Goal: Task Accomplishment & Management: Use online tool/utility

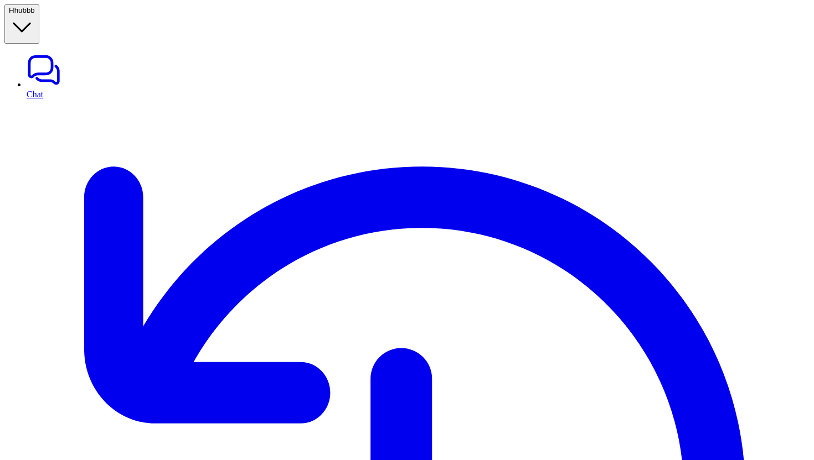
scroll to position [44, 0]
copy div "can you add comment to ticket with id 165773014726 with message hello im here H"
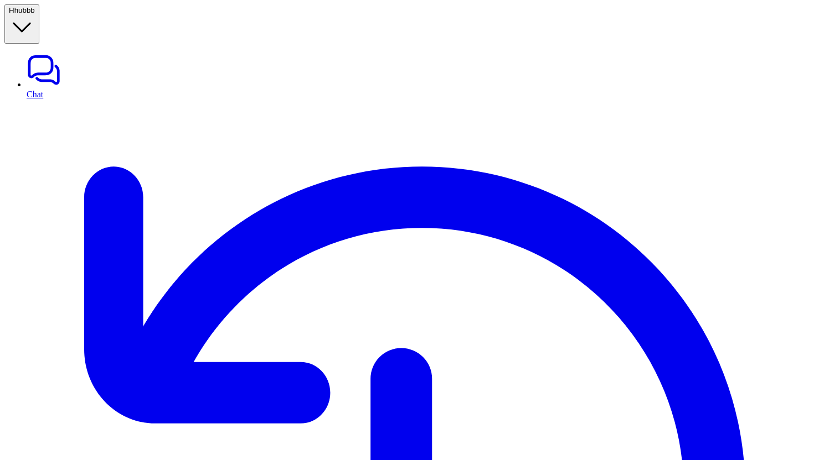
paste div
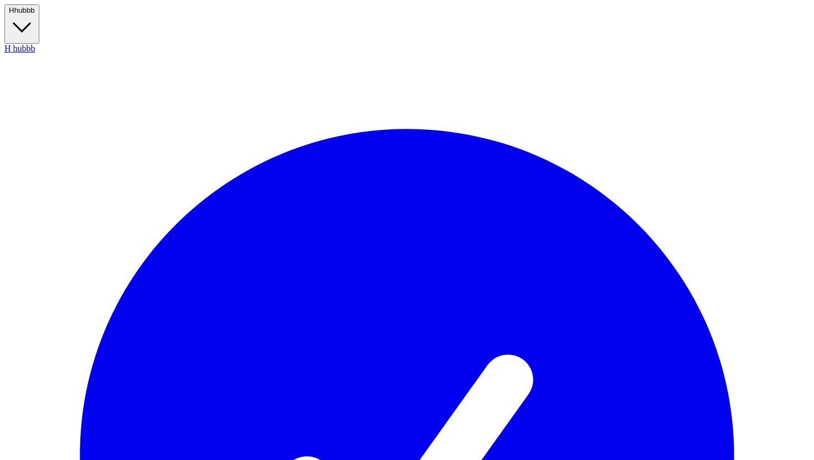
click at [39, 18] on button "H hubbb" at bounding box center [21, 23] width 35 height 39
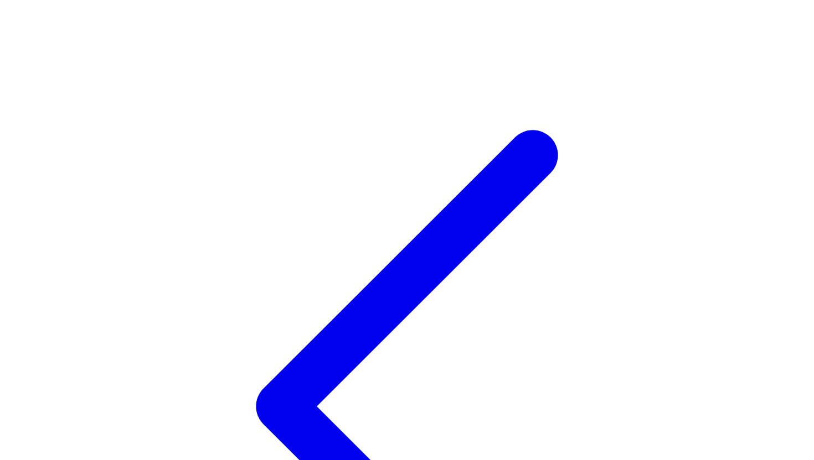
type input "*"
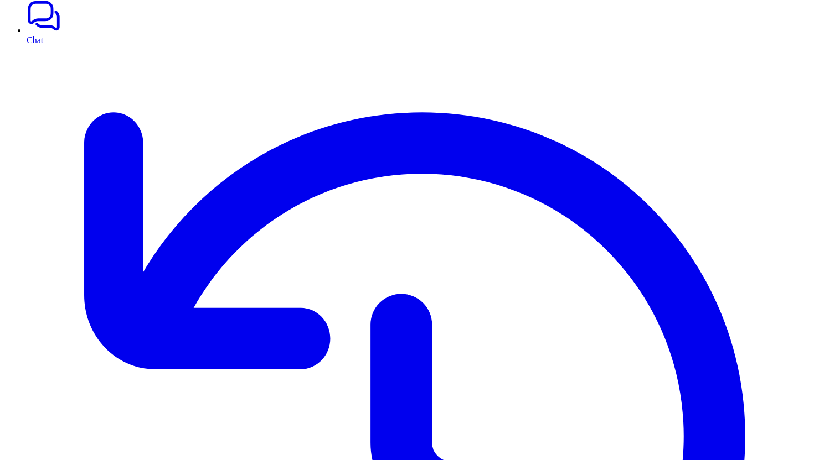
scroll to position [43, 0]
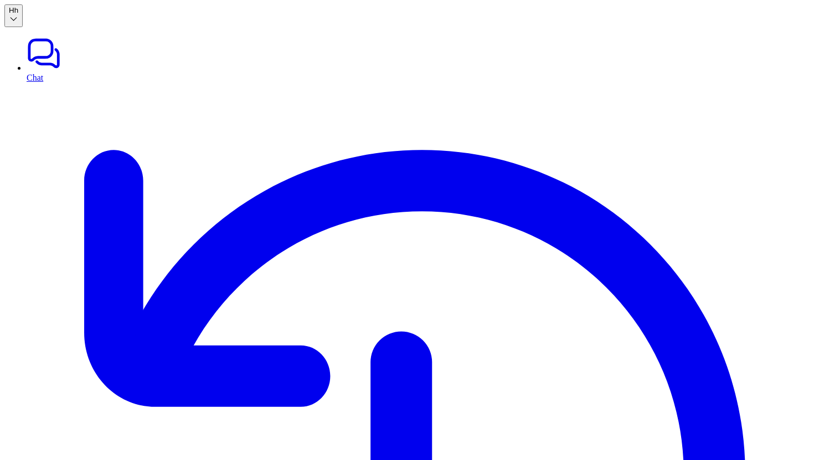
type textarea "**********"
